Goal: Task Accomplishment & Management: Complete application form

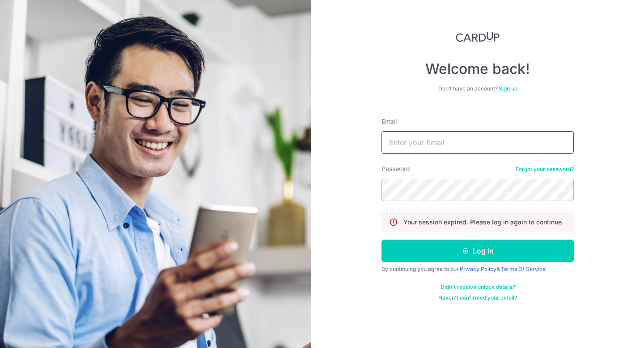
type input "[PERSON_NAME][EMAIL_ADDRESS][DOMAIN_NAME]"
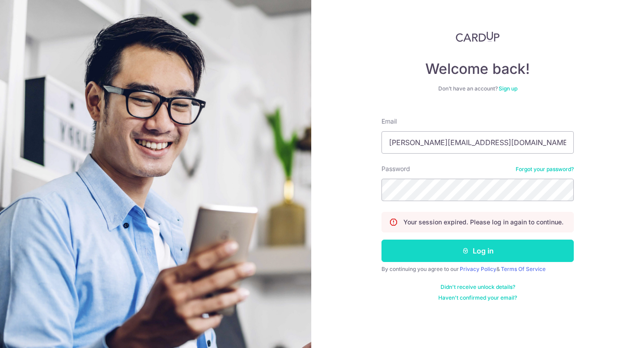
click at [470, 254] on button "Log in" at bounding box center [478, 250] width 192 height 22
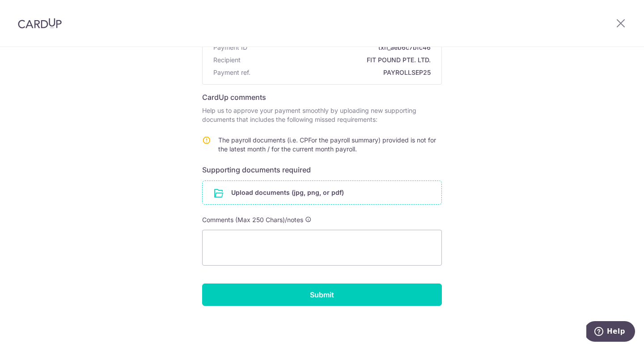
scroll to position [92, 0]
click at [270, 192] on input "file" at bounding box center [322, 192] width 239 height 23
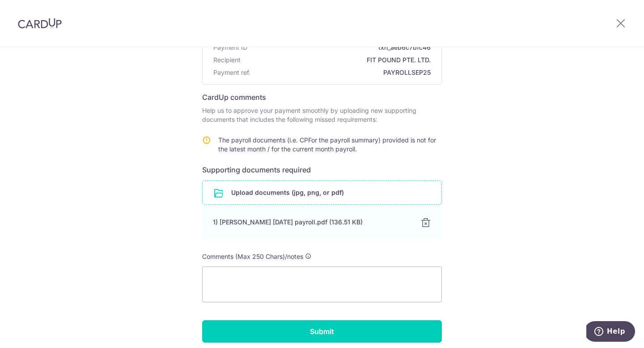
click at [284, 189] on input "file" at bounding box center [322, 192] width 239 height 23
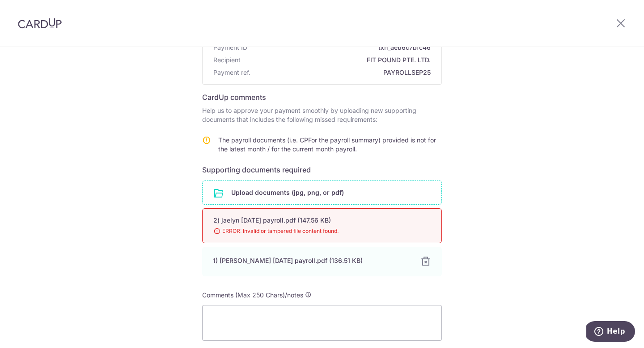
click at [285, 204] on input "file" at bounding box center [322, 192] width 239 height 23
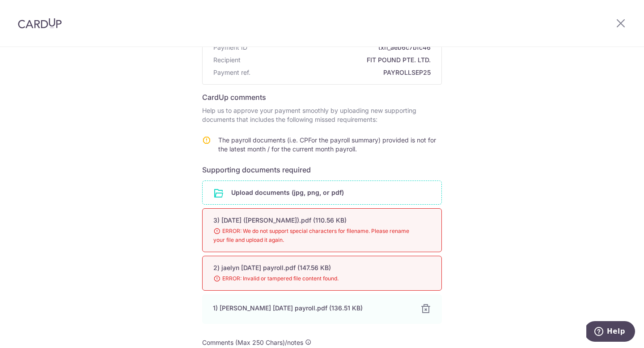
click at [288, 187] on input "file" at bounding box center [322, 192] width 239 height 23
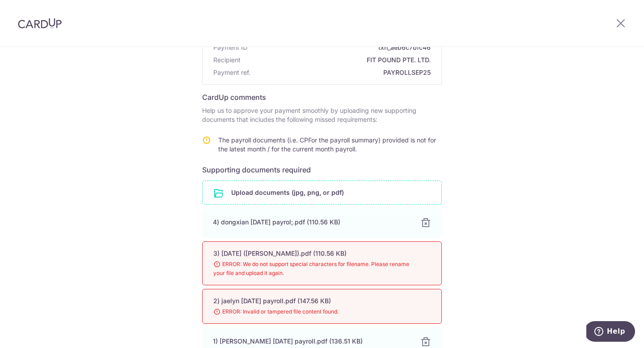
click at [259, 197] on input "file" at bounding box center [322, 192] width 239 height 23
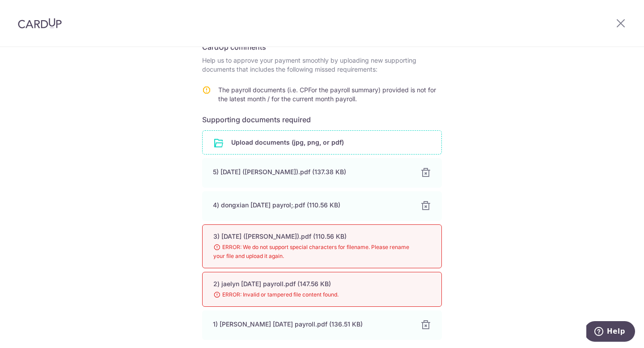
scroll to position [162, 0]
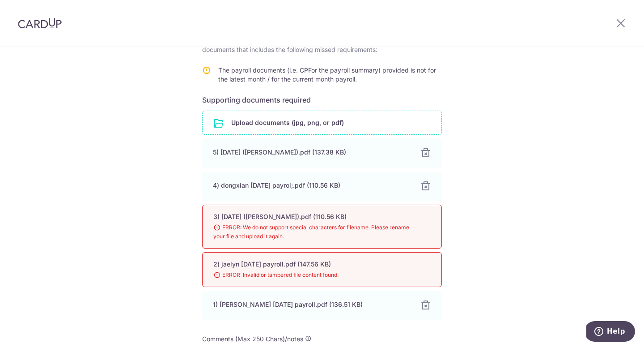
click at [280, 130] on input "file" at bounding box center [322, 122] width 239 height 23
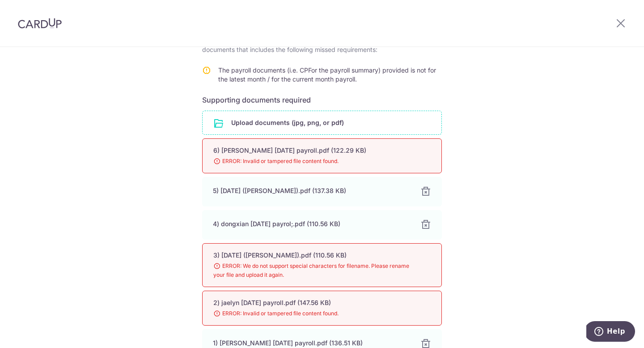
click at [328, 126] on input "file" at bounding box center [322, 122] width 239 height 23
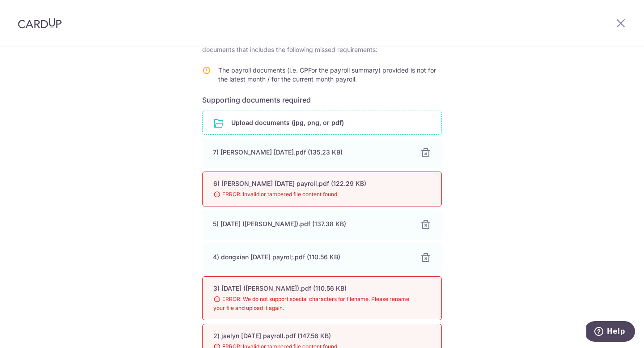
click at [297, 125] on input "file" at bounding box center [322, 122] width 239 height 23
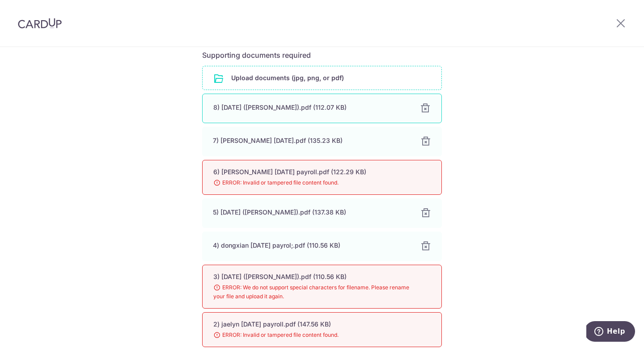
scroll to position [199, 0]
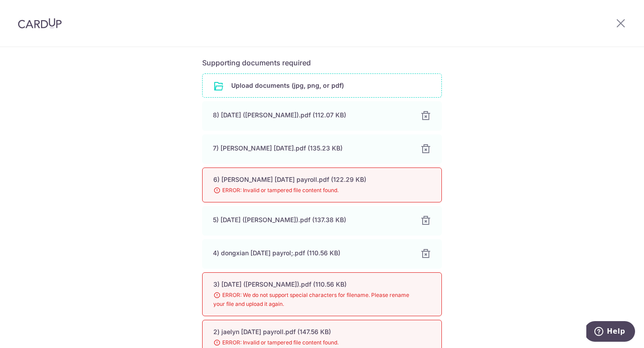
click at [277, 92] on input "file" at bounding box center [322, 85] width 239 height 23
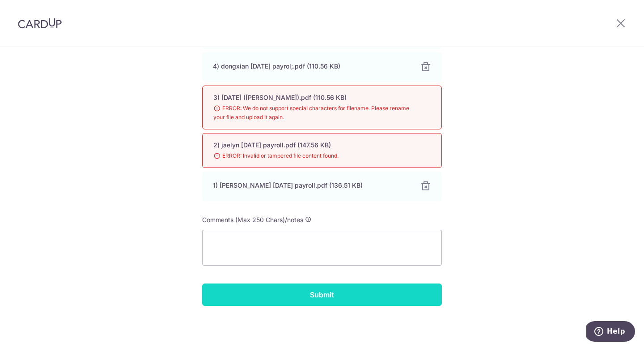
scroll to position [419, 0]
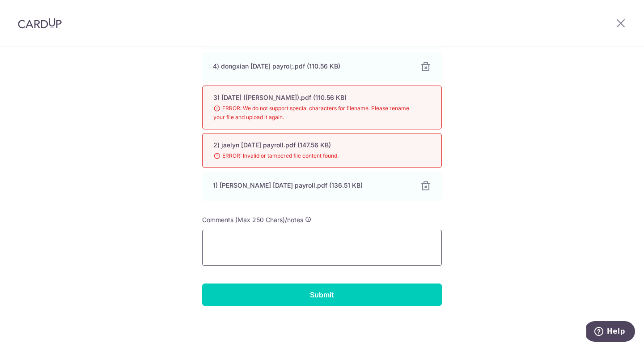
click at [331, 239] on textarea at bounding box center [322, 248] width 240 height 36
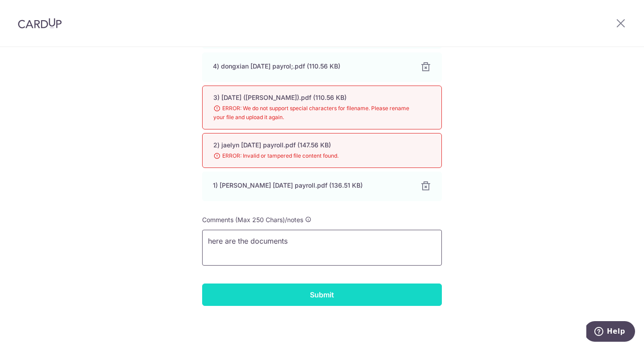
type textarea "here are the documents"
click at [324, 295] on input "Submit" at bounding box center [322, 294] width 240 height 22
